Goal: Consume media (video, audio)

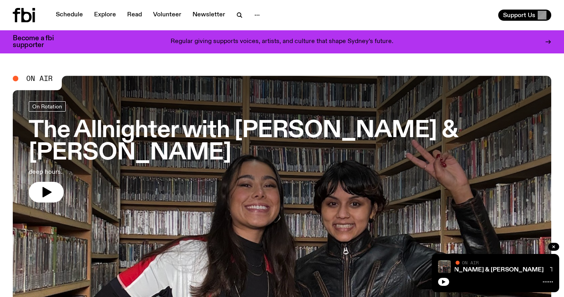
click at [41, 78] on span "On Air" at bounding box center [39, 78] width 26 height 7
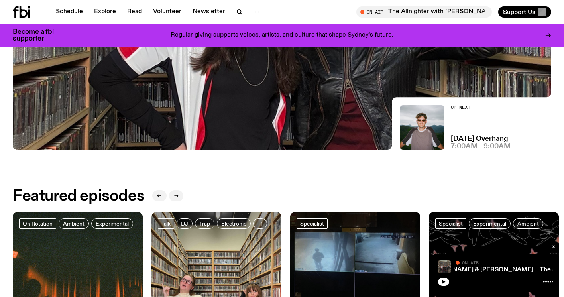
scroll to position [223, 0]
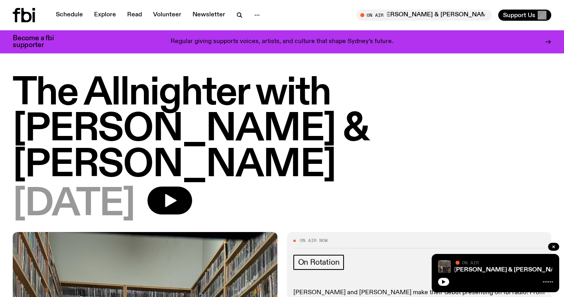
click at [25, 17] on icon at bounding box center [24, 15] width 22 height 14
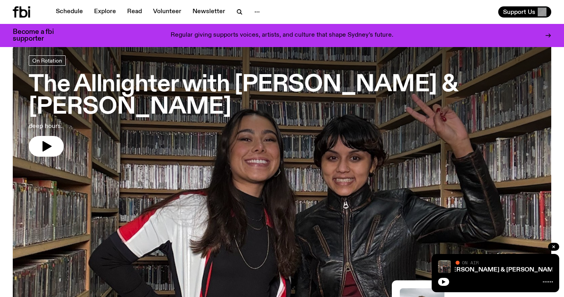
scroll to position [41, 0]
